Goal: Task Accomplishment & Management: Complete application form

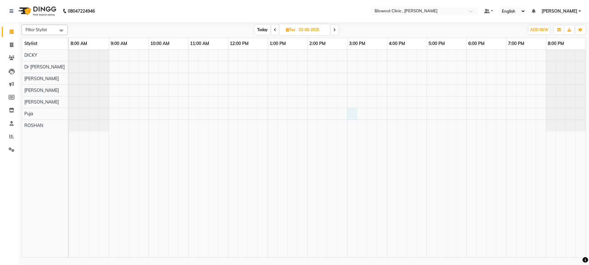
click at [350, 112] on div at bounding box center [327, 153] width 516 height 207
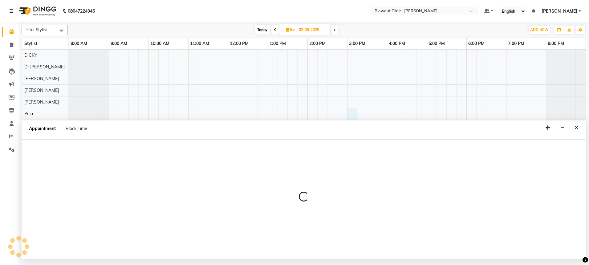
select select "87386"
select select "900"
select select "tentative"
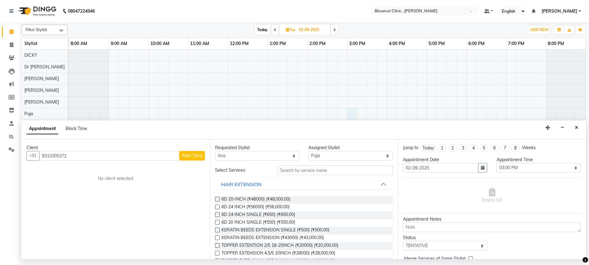
type input "8310305372"
click at [189, 156] on span "Add Client" at bounding box center [192, 156] width 21 height 6
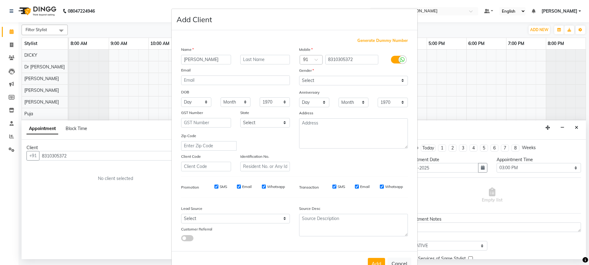
type input "[PERSON_NAME]"
click at [394, 60] on label at bounding box center [398, 60] width 14 height 8
click at [0, 0] on input "checkbox" at bounding box center [0, 0] width 0 height 0
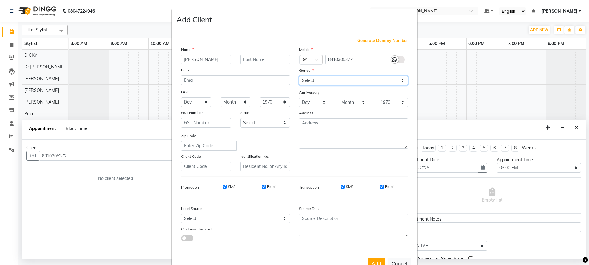
click at [384, 77] on select "Select [DEMOGRAPHIC_DATA] [DEMOGRAPHIC_DATA] Other Prefer Not To Say" at bounding box center [353, 81] width 109 height 10
select select "[DEMOGRAPHIC_DATA]"
click at [375, 260] on button "Add" at bounding box center [376, 263] width 17 height 11
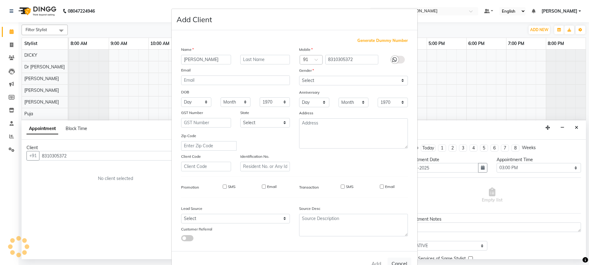
select select
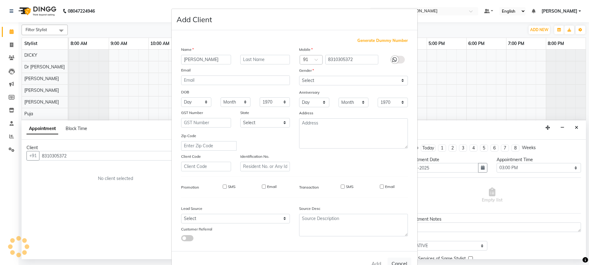
select select
checkbox input "false"
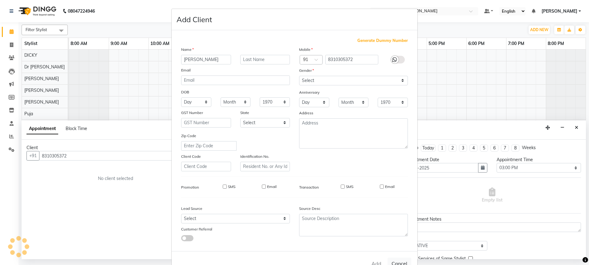
checkbox input "false"
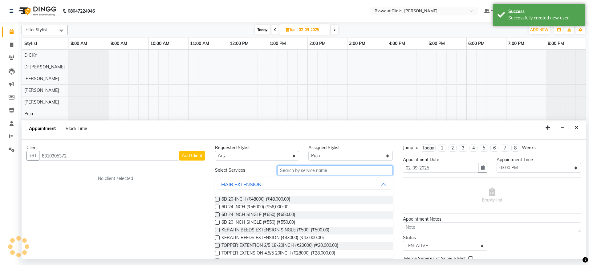
click at [327, 171] on input "text" at bounding box center [334, 170] width 115 height 10
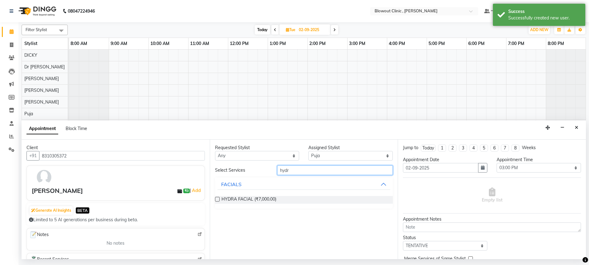
type input "hydr"
click at [256, 194] on div "HYDRA FACIAL (₹7,000.00)" at bounding box center [304, 200] width 178 height 18
click at [253, 203] on span "HYDRA FACIAL (₹7,000.00)" at bounding box center [248, 200] width 55 height 8
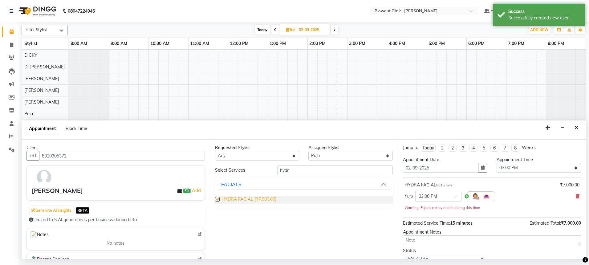
checkbox input "false"
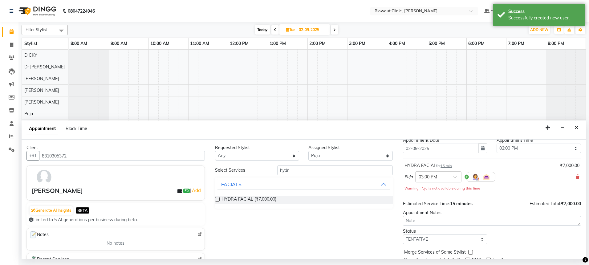
scroll to position [43, 0]
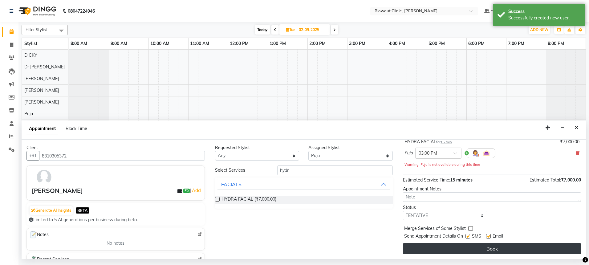
click at [494, 251] on button "Book" at bounding box center [492, 248] width 178 height 11
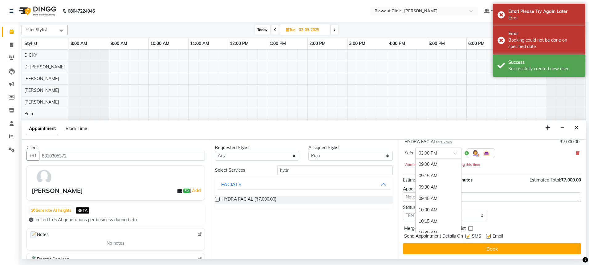
click at [443, 153] on input "text" at bounding box center [431, 152] width 27 height 6
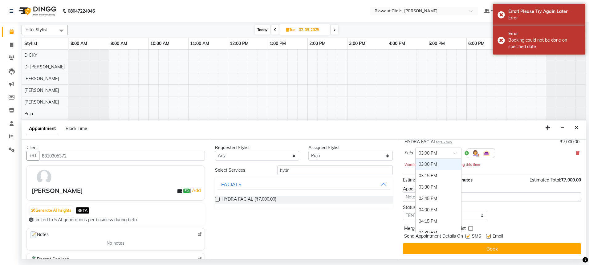
click at [433, 167] on div "03:00 PM" at bounding box center [438, 164] width 46 height 11
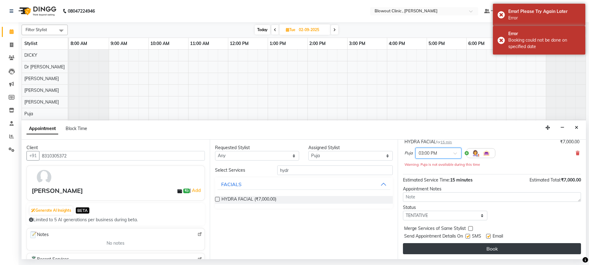
click at [462, 245] on button "Book" at bounding box center [492, 248] width 178 height 11
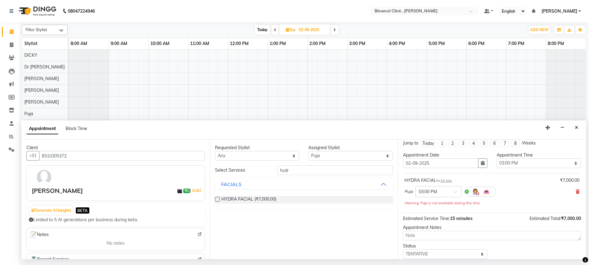
scroll to position [0, 0]
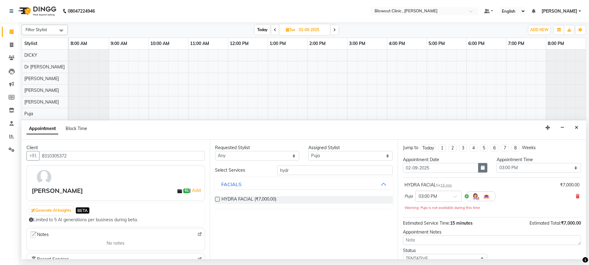
click at [481, 167] on icon "button" at bounding box center [483, 167] width 4 height 4
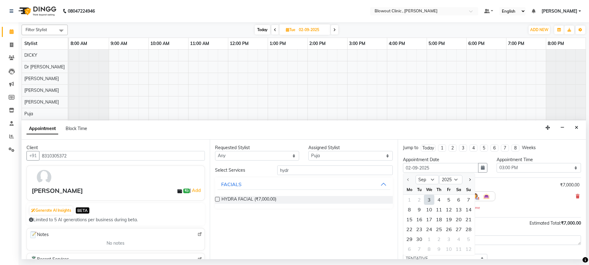
click at [430, 201] on div "3" at bounding box center [429, 200] width 10 height 10
type input "[DATE]"
select select "900"
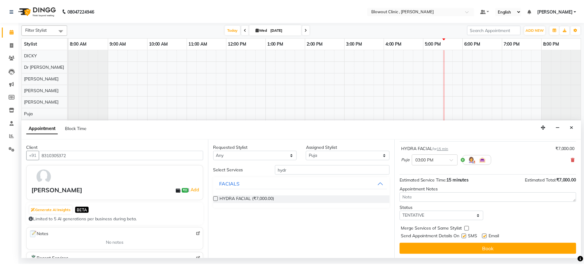
scroll to position [37, 0]
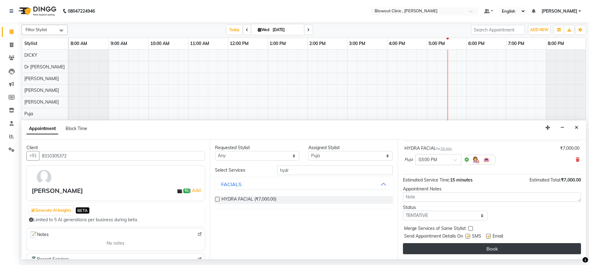
click at [484, 246] on button "Book" at bounding box center [492, 248] width 178 height 11
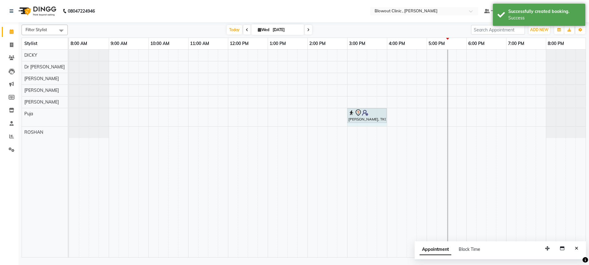
drag, startPoint x: 356, startPoint y: 115, endPoint x: 381, endPoint y: 114, distance: 25.0
click at [69, 114] on div "[PERSON_NAME], TK01, 03:00 PM-03:15 PM, HYDRA FACIAL [PERSON_NAME], TK01, 03:00…" at bounding box center [69, 117] width 0 height 18
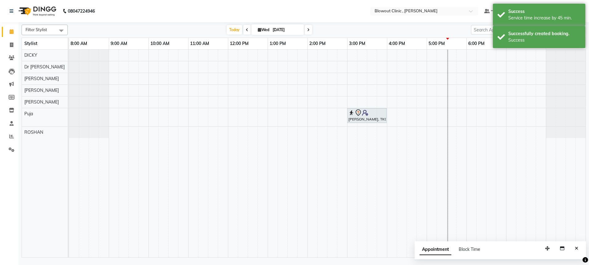
click at [308, 29] on icon at bounding box center [308, 30] width 2 height 4
click at [273, 29] on icon at bounding box center [274, 30] width 2 height 4
type input "[DATE]"
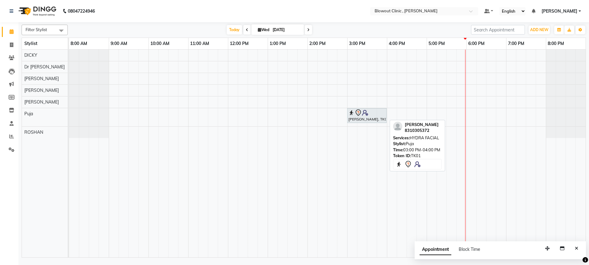
click at [373, 115] on div at bounding box center [366, 112] width 37 height 7
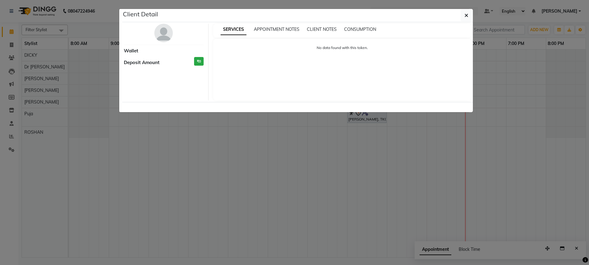
select select "7"
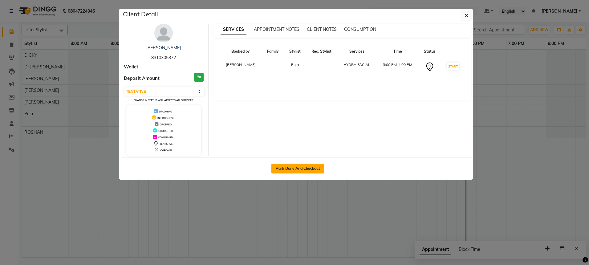
click at [308, 165] on button "Mark Done And Checkout" at bounding box center [297, 168] width 53 height 10
select select "service"
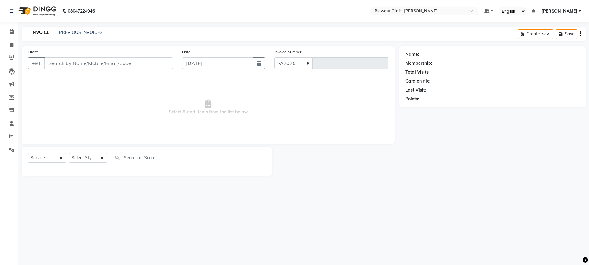
select select "8570"
type input "0006"
type input "8310305372"
select select "87386"
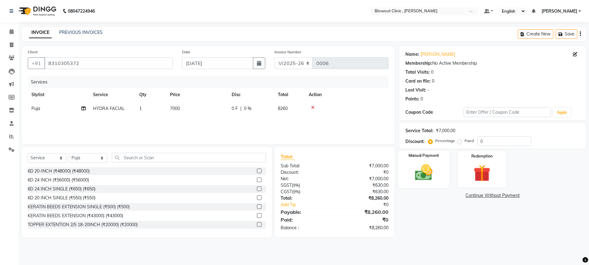
click at [422, 164] on img at bounding box center [423, 172] width 29 height 20
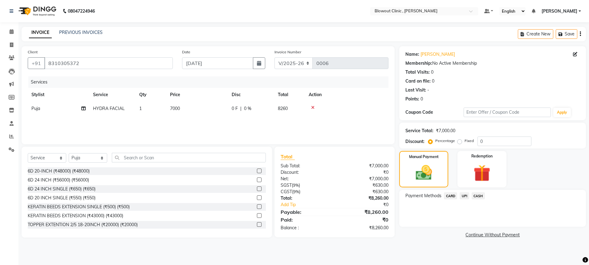
click at [462, 194] on span "UPI" at bounding box center [464, 195] width 10 height 7
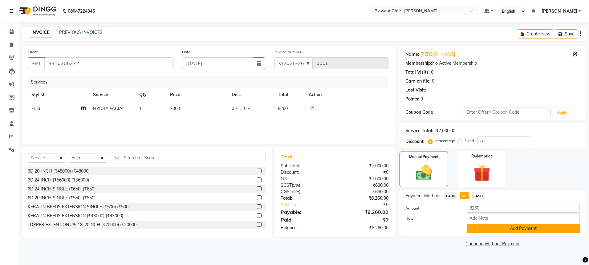
click at [522, 226] on button "Add Payment" at bounding box center [522, 228] width 113 height 10
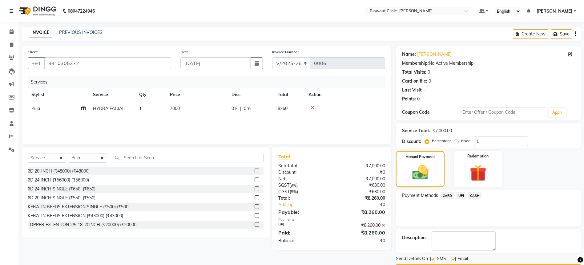
scroll to position [18, 0]
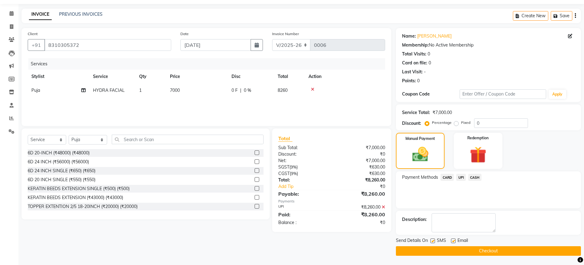
click at [510, 250] on button "Checkout" at bounding box center [488, 251] width 185 height 10
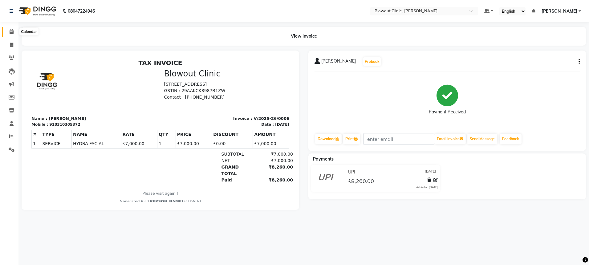
click at [12, 30] on icon at bounding box center [12, 31] width 4 height 5
